Goal: Submit feedback/report problem: Leave review/rating

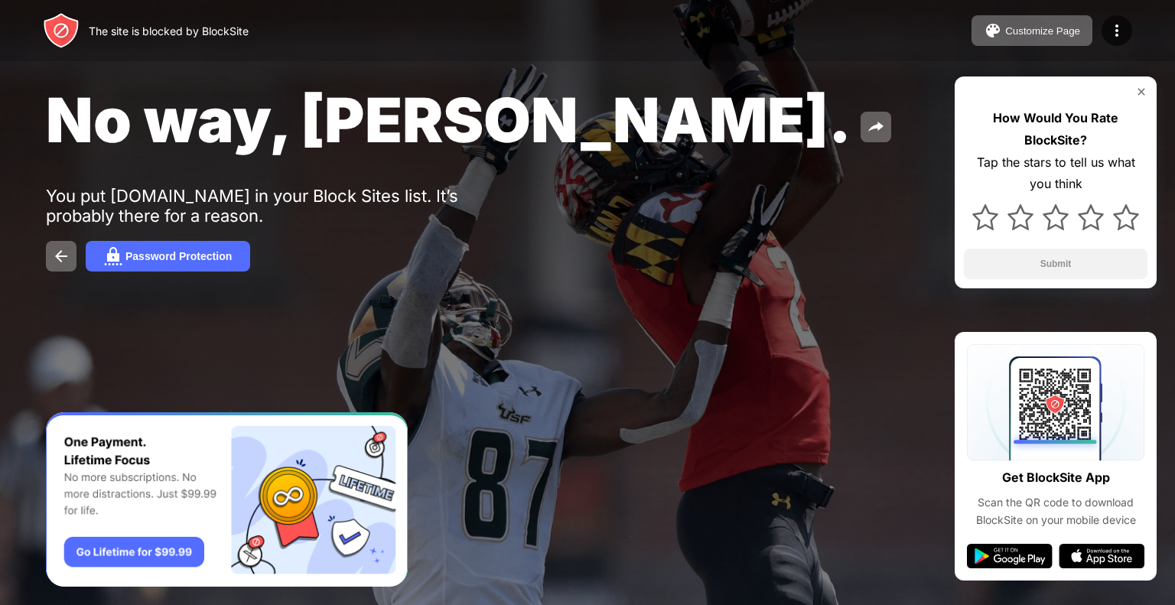
click at [1124, 152] on div "Tap the stars to tell us what you think" at bounding box center [1056, 174] width 184 height 44
